Goal: Information Seeking & Learning: Learn about a topic

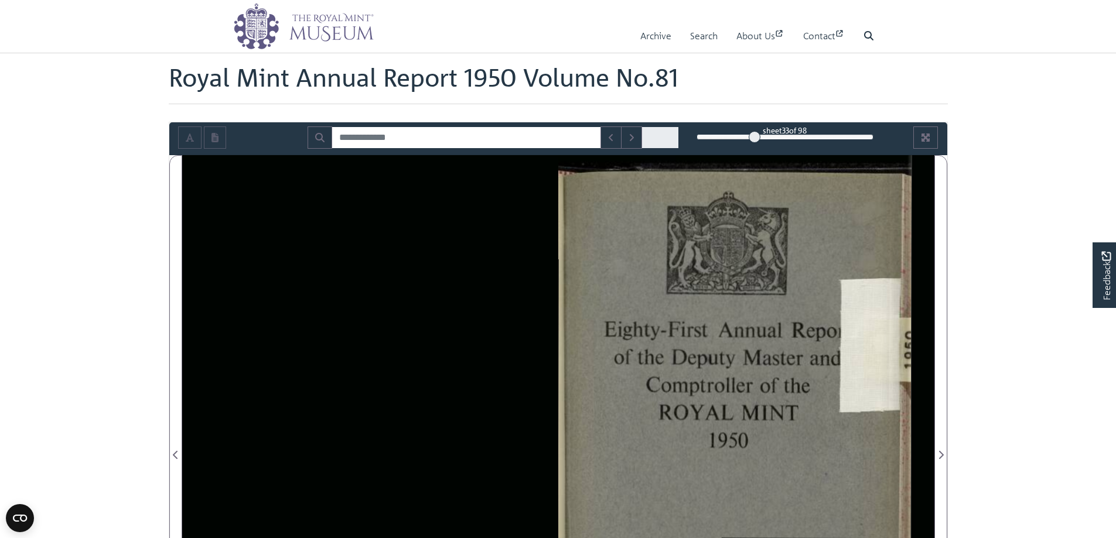
click at [755, 136] on div "33" at bounding box center [784, 137] width 177 height 12
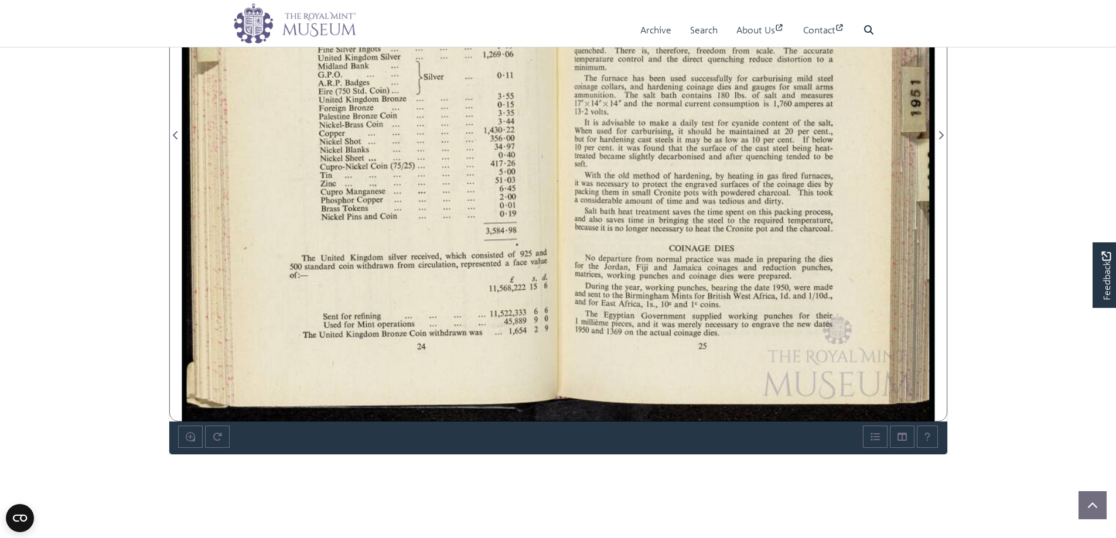
scroll to position [248, 0]
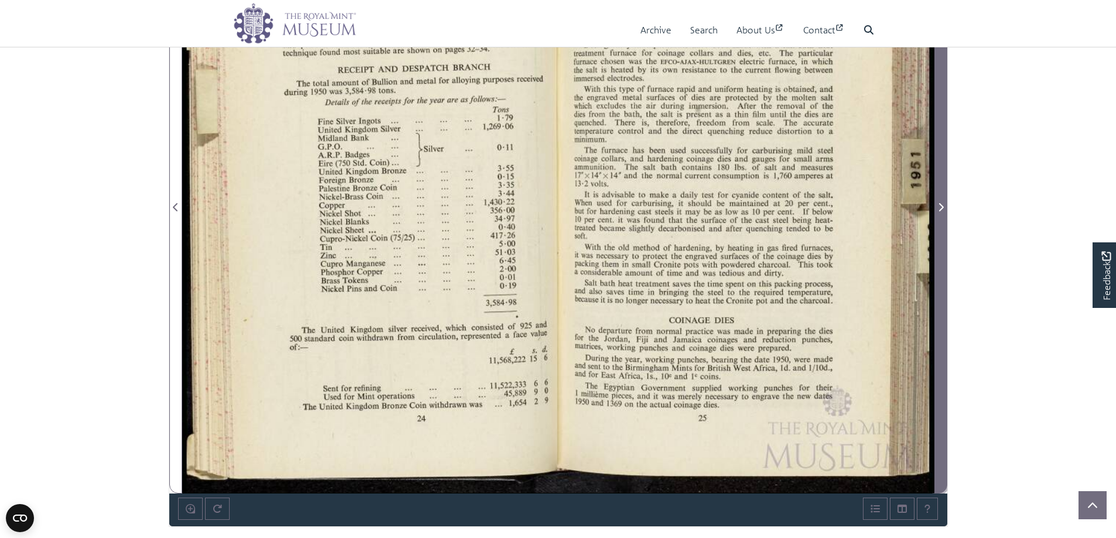
click at [938, 207] on icon "Next Page" at bounding box center [941, 207] width 6 height 9
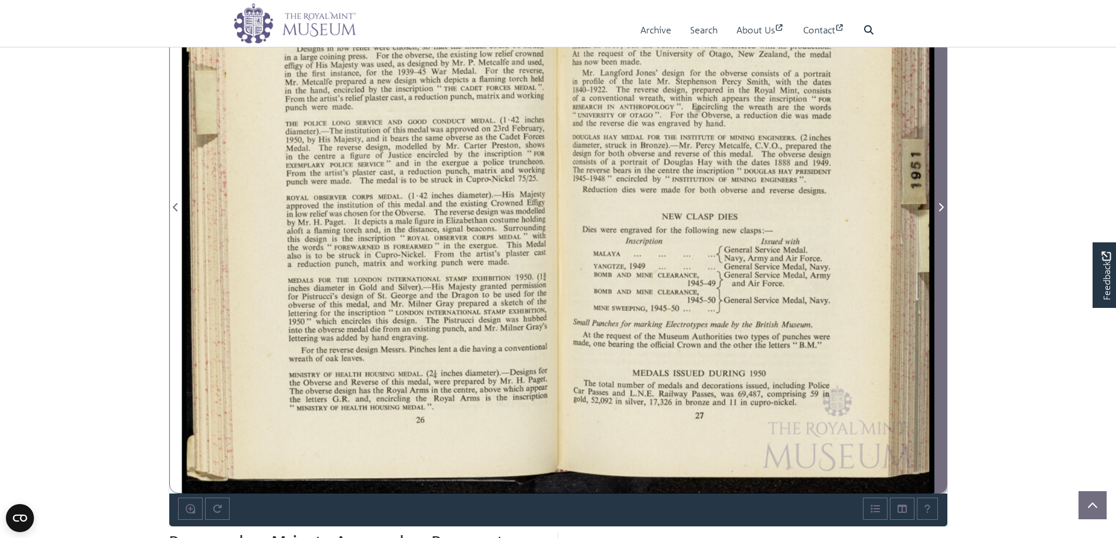
click at [939, 207] on icon "Next Page" at bounding box center [941, 207] width 6 height 9
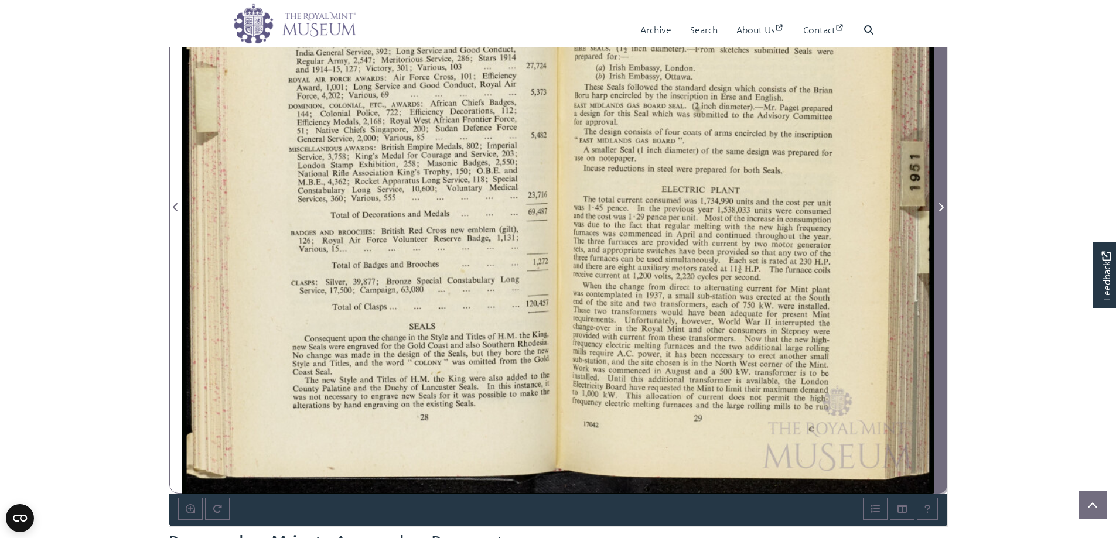
click at [939, 207] on icon "Next Page" at bounding box center [941, 207] width 6 height 9
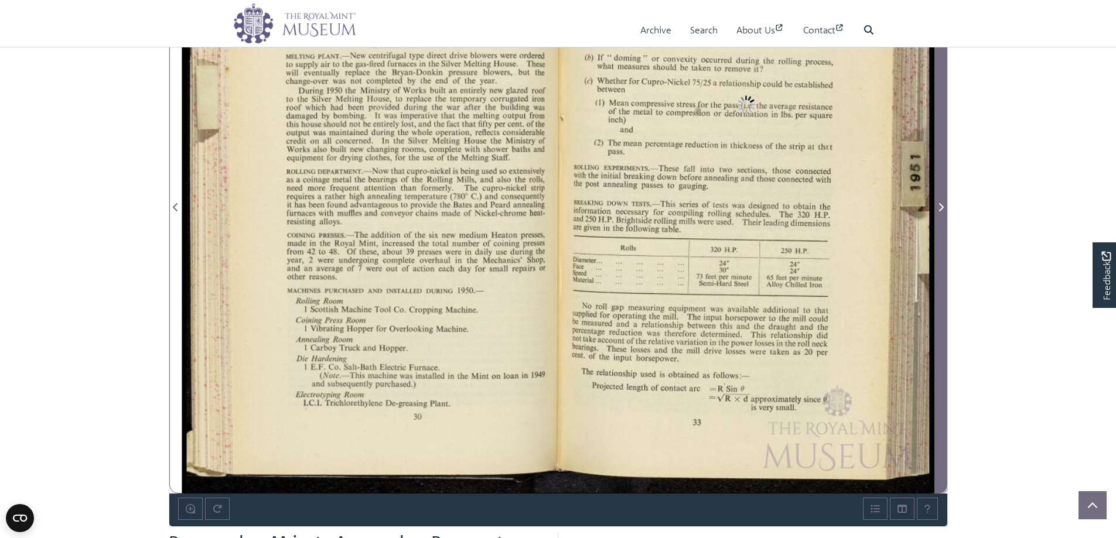
click at [942, 204] on icon "Next Page" at bounding box center [941, 207] width 6 height 9
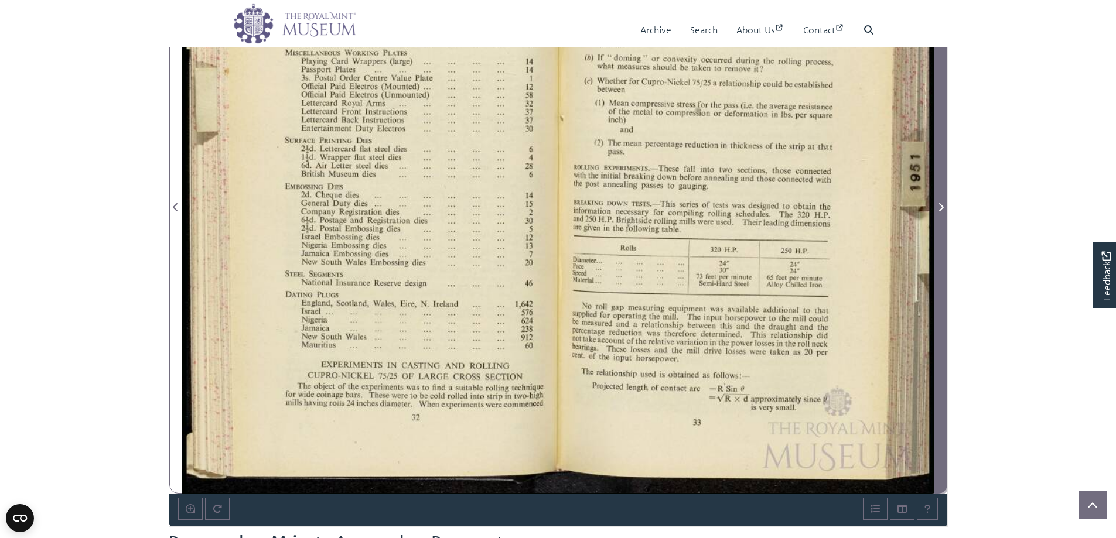
click at [942, 204] on icon "Next Page" at bounding box center [941, 207] width 6 height 9
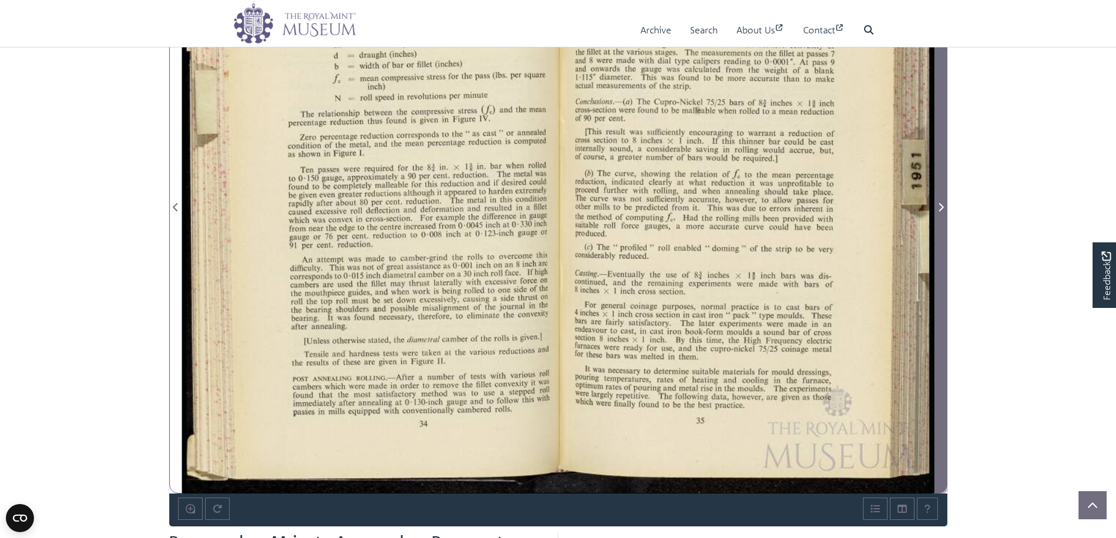
click at [942, 204] on icon "Next Page" at bounding box center [941, 207] width 6 height 9
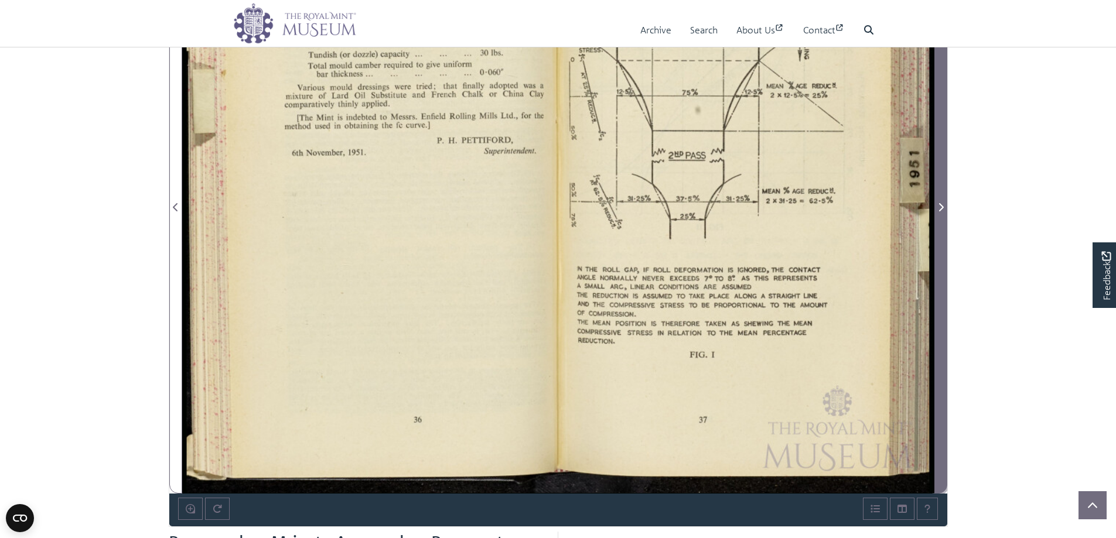
click at [942, 204] on icon "Next Page" at bounding box center [941, 207] width 6 height 9
